Goal: Check status: Check status

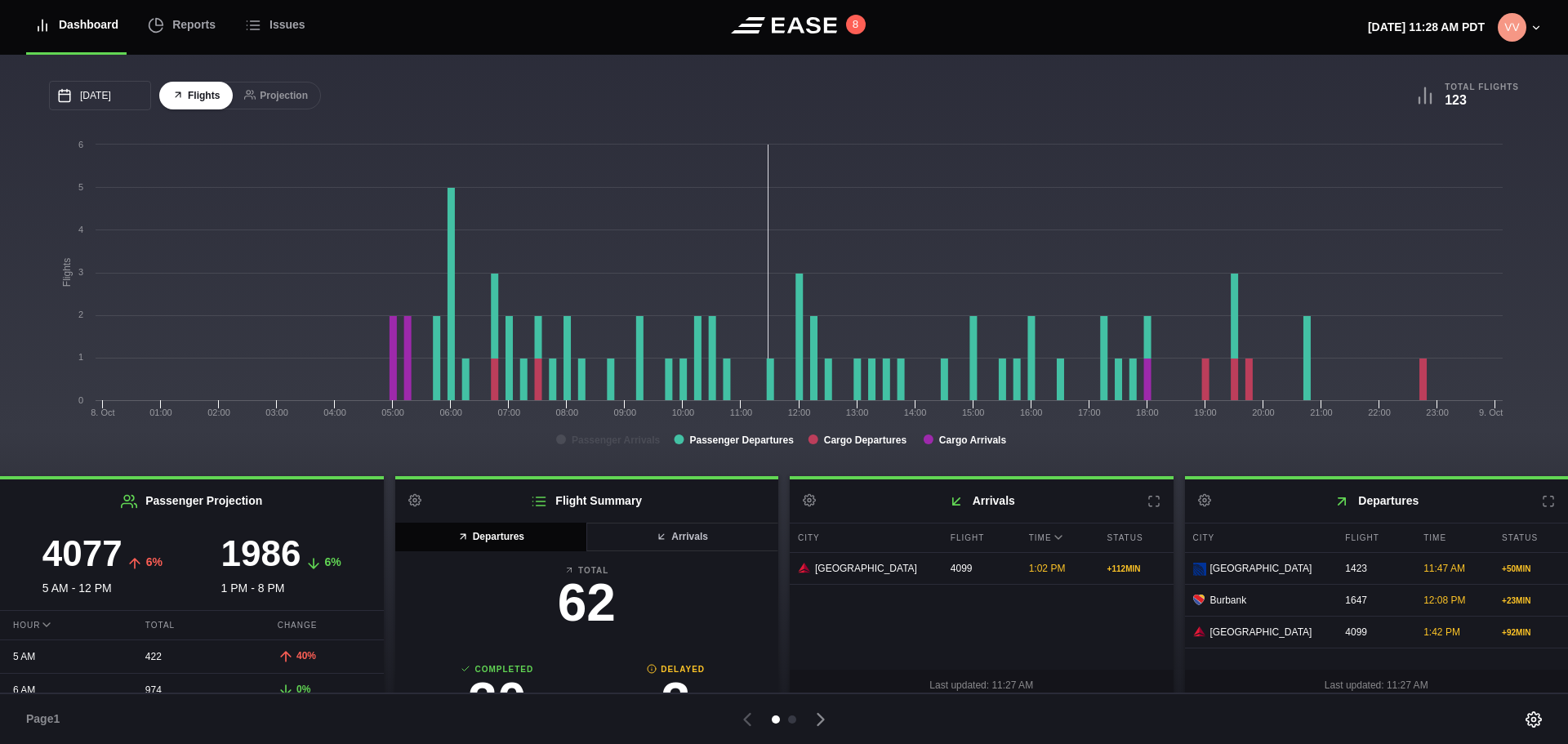
click at [888, 575] on div "[GEOGRAPHIC_DATA]" at bounding box center [863, 569] width 133 height 15
drag, startPoint x: 1018, startPoint y: 573, endPoint x: 1078, endPoint y: 573, distance: 60.0
click at [1078, 573] on div "1:02 PM" at bounding box center [1058, 568] width 74 height 31
click at [1046, 608] on div "City Flight Time Status [GEOGRAPHIC_DATA] 4099 1:02 PM + 112 MIN" at bounding box center [982, 590] width 384 height 134
drag, startPoint x: 905, startPoint y: 573, endPoint x: 963, endPoint y: 573, distance: 58.0
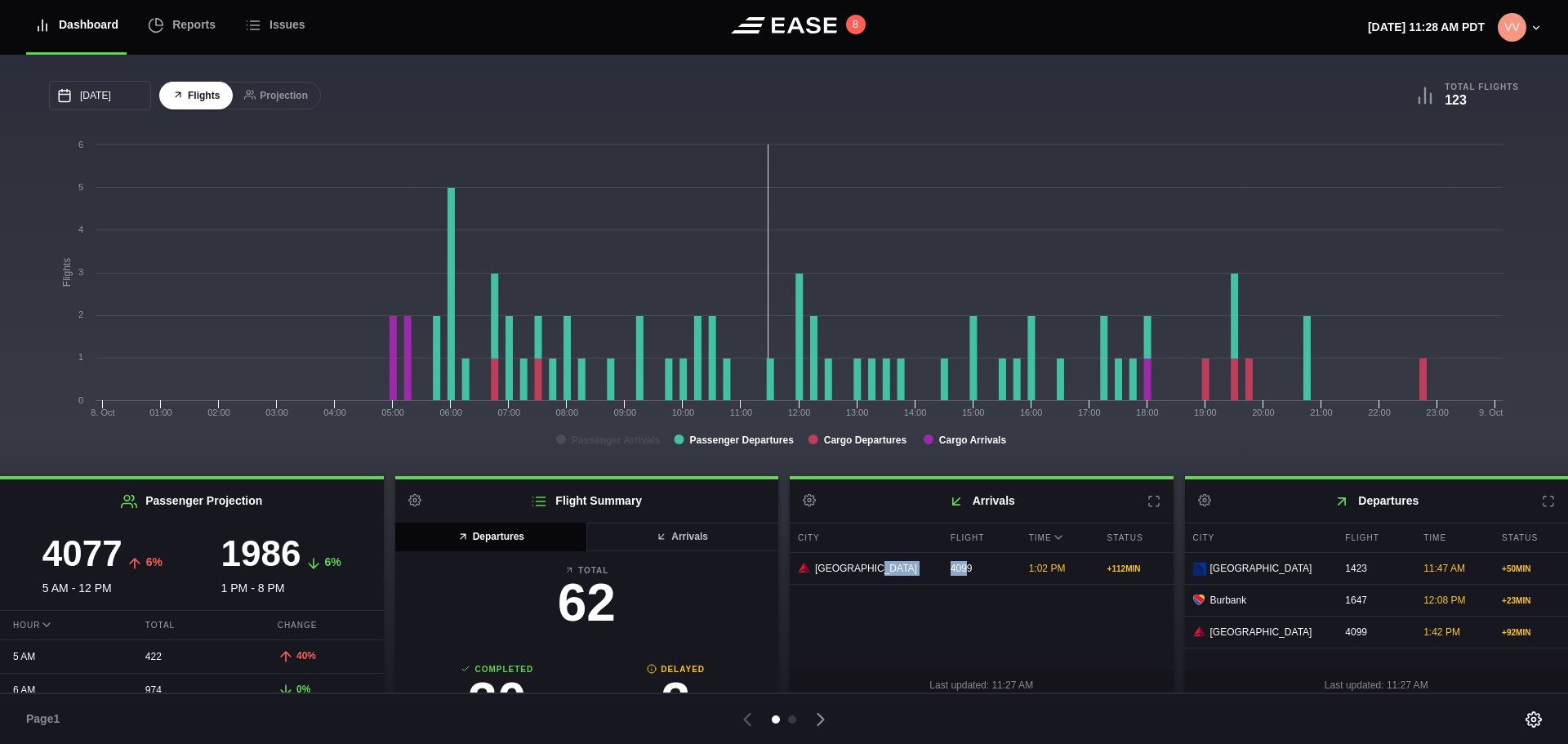
click at [963, 573] on div "[GEOGRAPHIC_DATA] 4099 1:02 PM + 112 MIN" at bounding box center [982, 569] width 384 height 32
click at [1019, 602] on div "City Flight Time Status [GEOGRAPHIC_DATA] 4099 1:02 PM + 112 MIN" at bounding box center [982, 590] width 384 height 134
click at [867, 575] on div "[GEOGRAPHIC_DATA]" at bounding box center [863, 569] width 133 height 15
click at [1542, 506] on icon at bounding box center [1548, 501] width 13 height 13
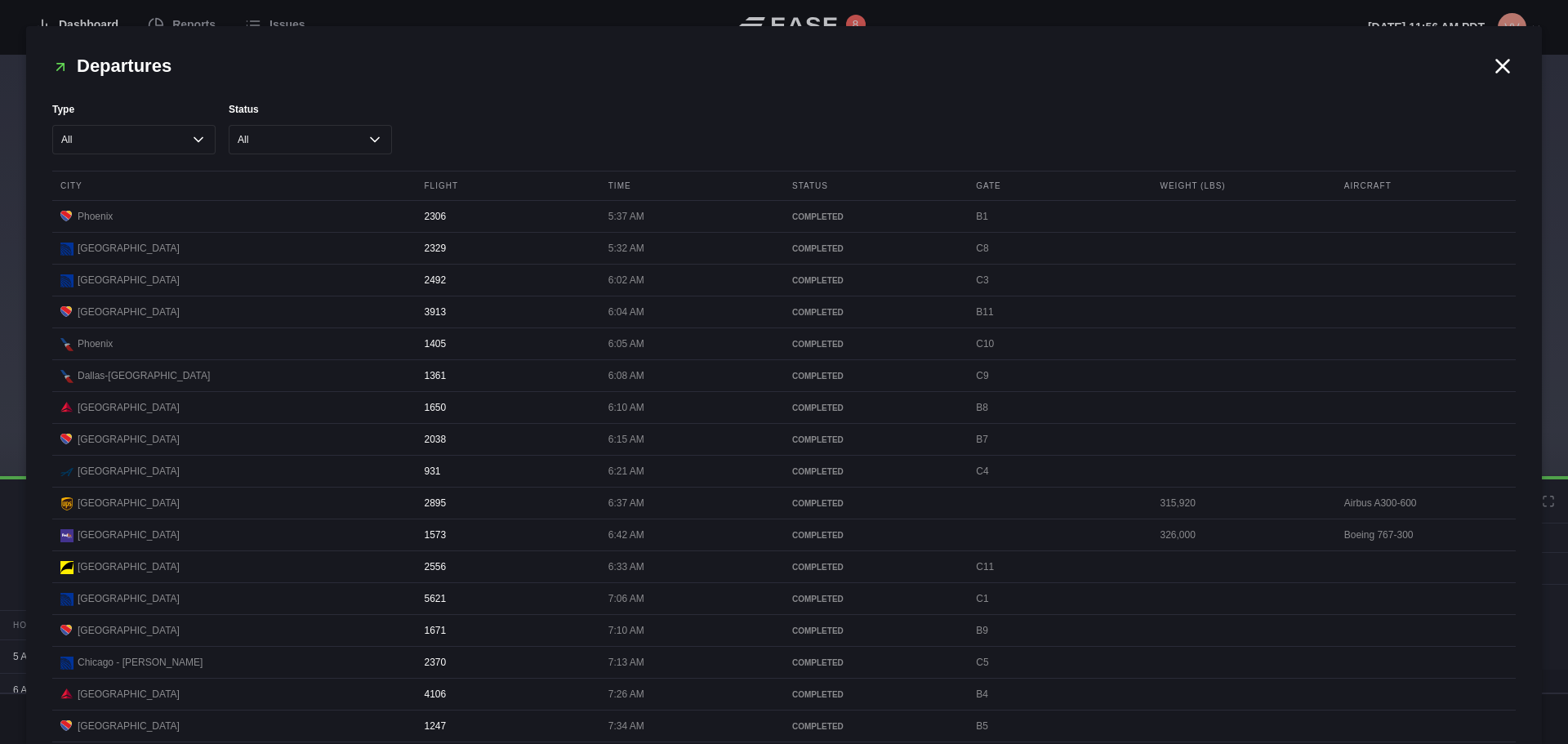
click at [1160, 2] on div at bounding box center [784, 372] width 1568 height 744
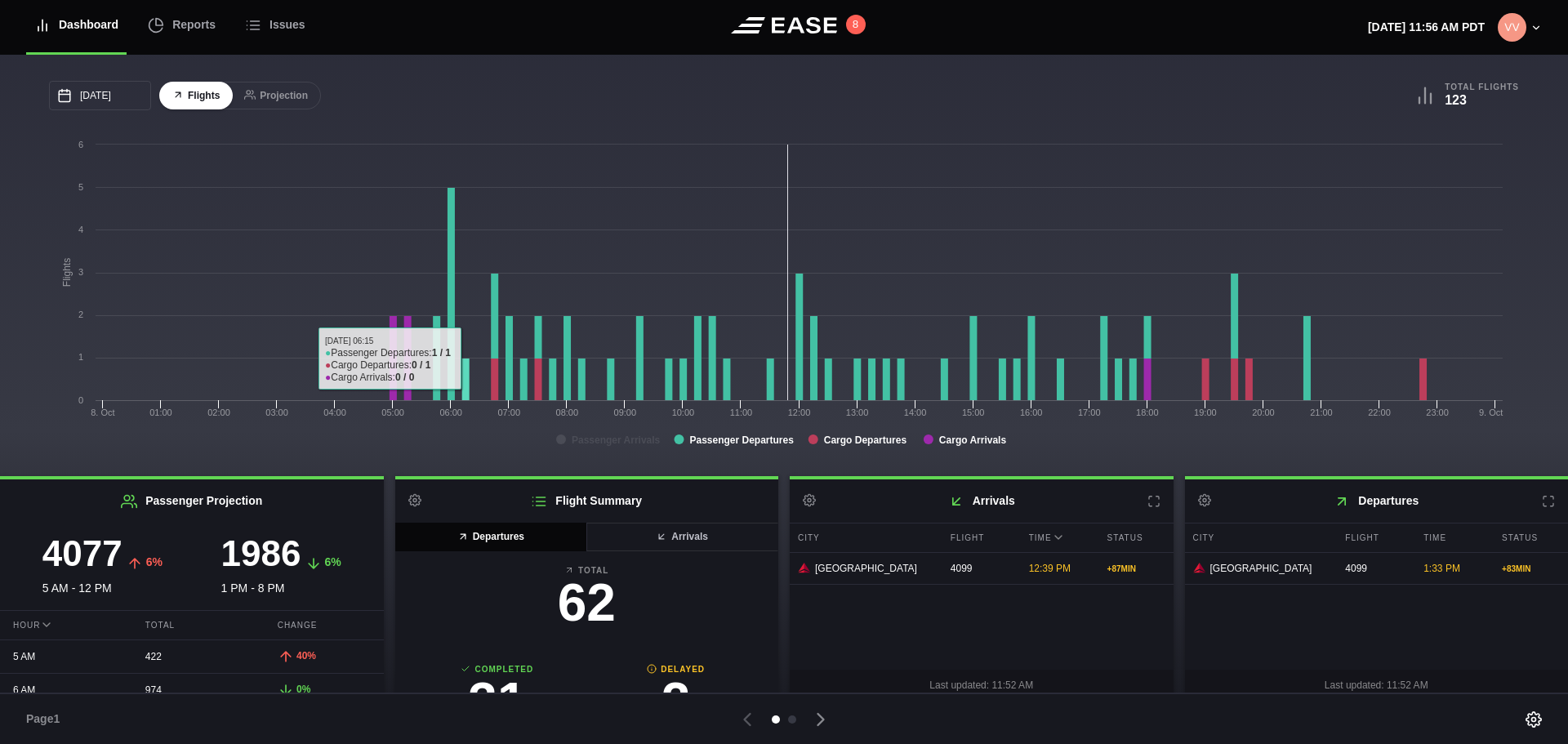
drag, startPoint x: 471, startPoint y: 352, endPoint x: 75, endPoint y: 445, distance: 406.8
click at [75, 445] on rect at bounding box center [780, 299] width 1461 height 327
